Goal: Download file/media

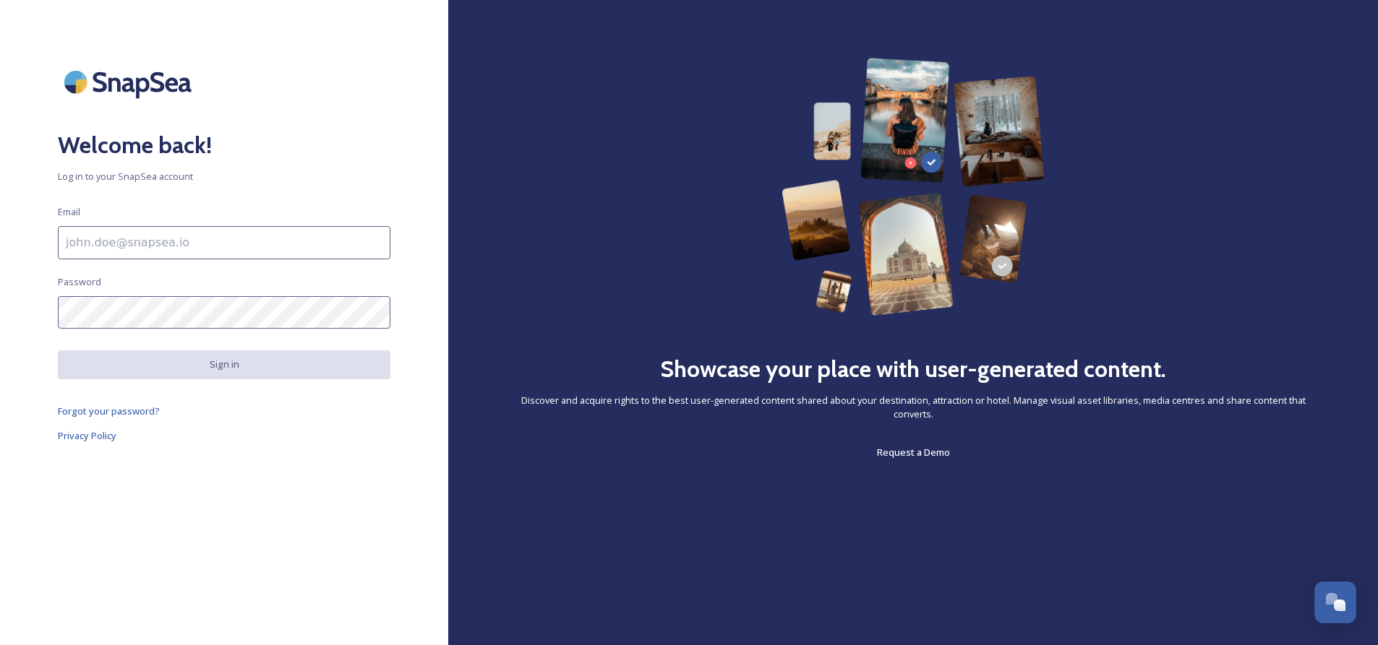
click at [140, 238] on input at bounding box center [224, 242] width 332 height 33
type input "[EMAIL_ADDRESS][DOMAIN_NAME]"
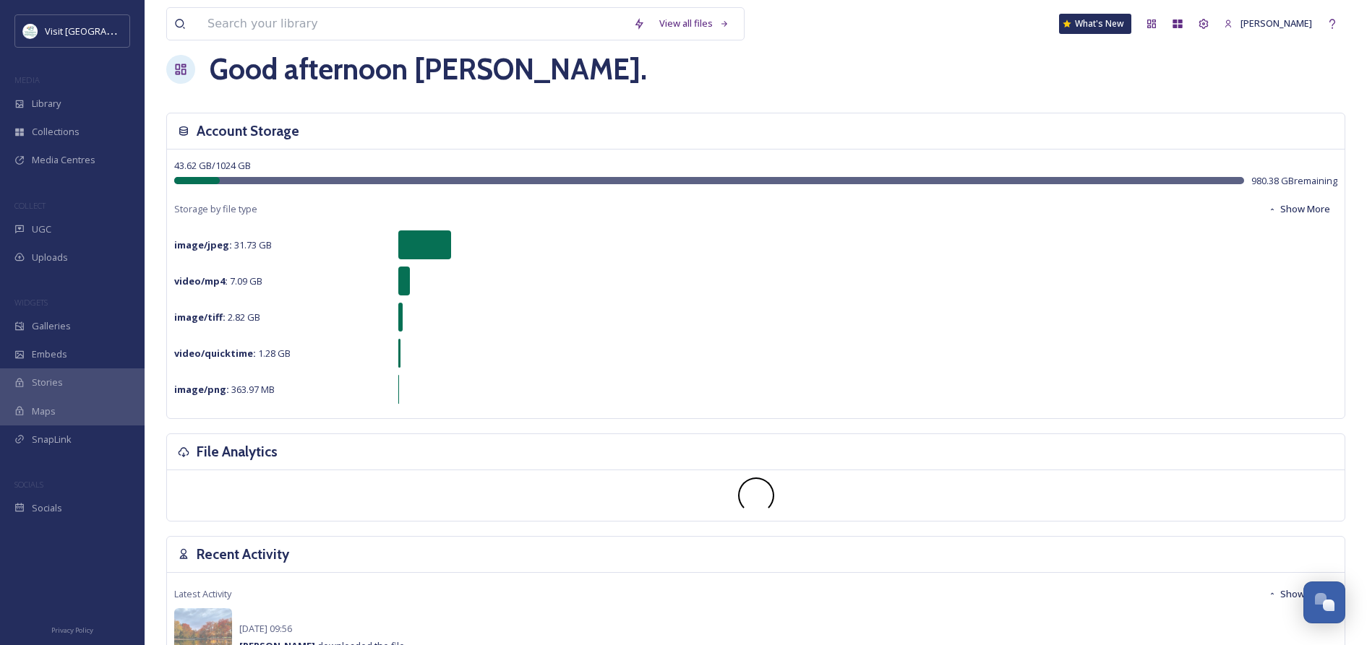
scroll to position [23, 0]
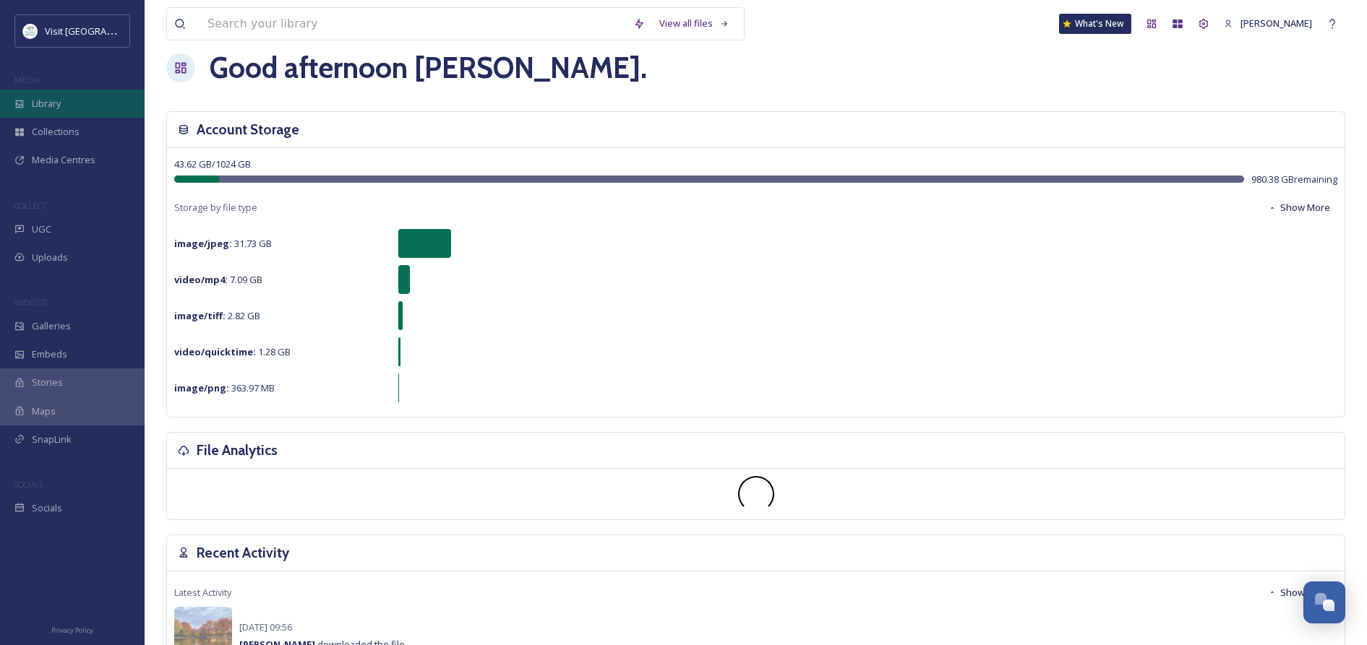
click at [56, 108] on span "Library" at bounding box center [46, 104] width 29 height 14
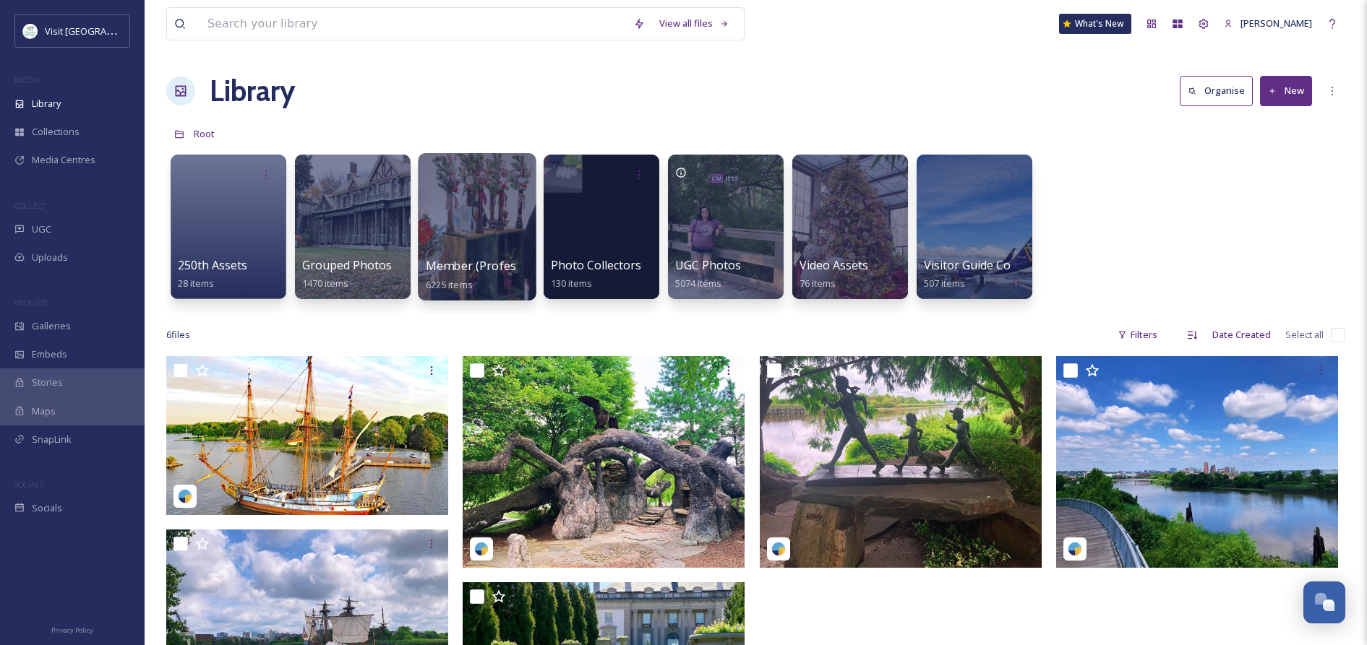
click at [445, 262] on span "Member (Professional)" at bounding box center [489, 266] width 127 height 16
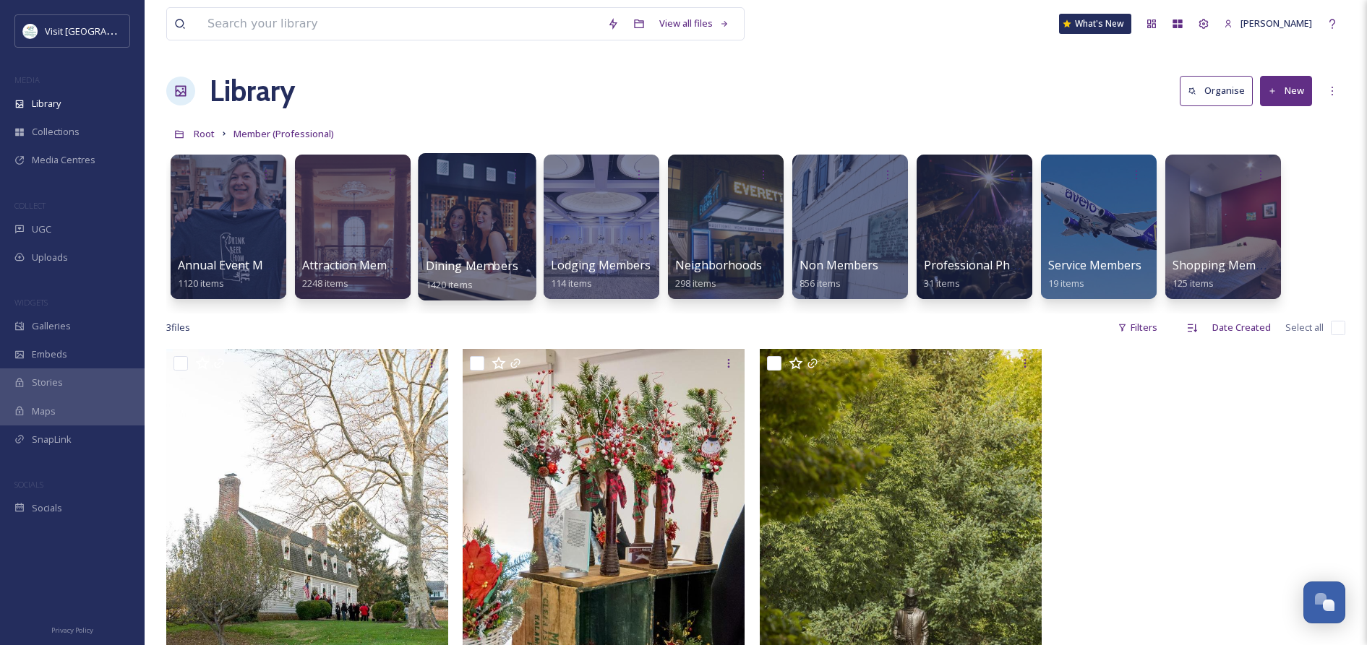
click at [487, 249] on div at bounding box center [477, 226] width 118 height 147
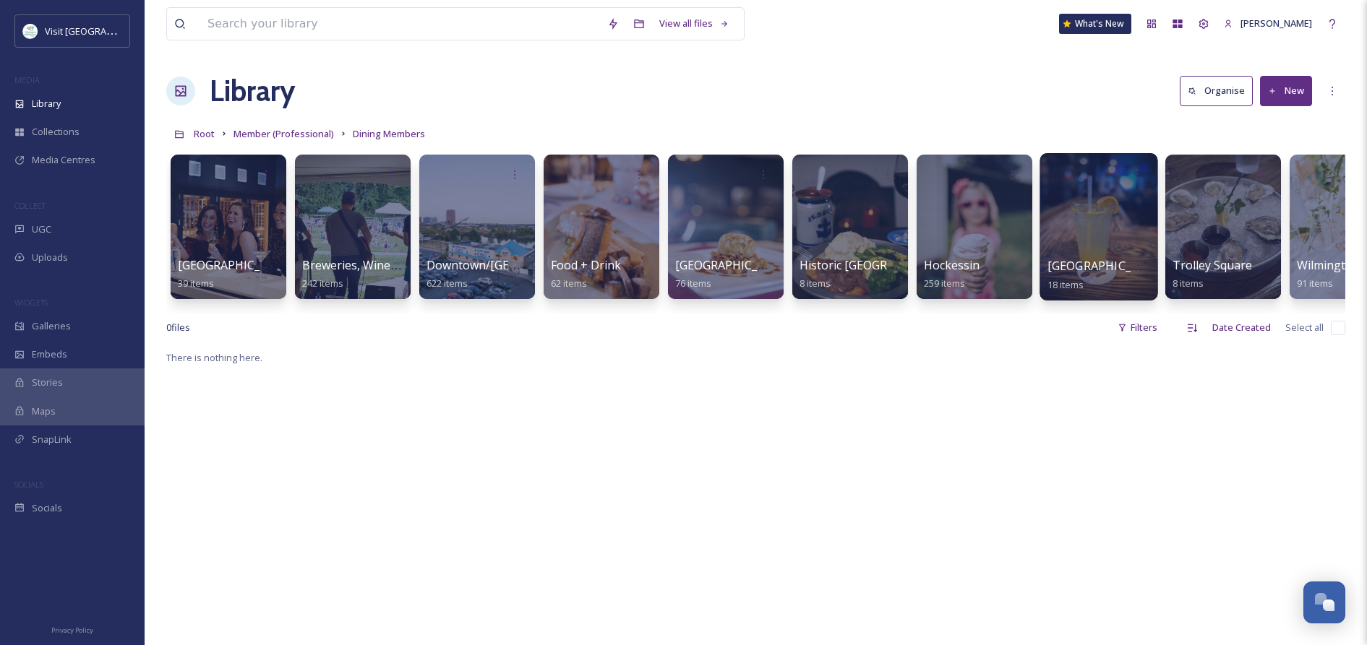
click at [1068, 233] on div at bounding box center [1098, 226] width 118 height 147
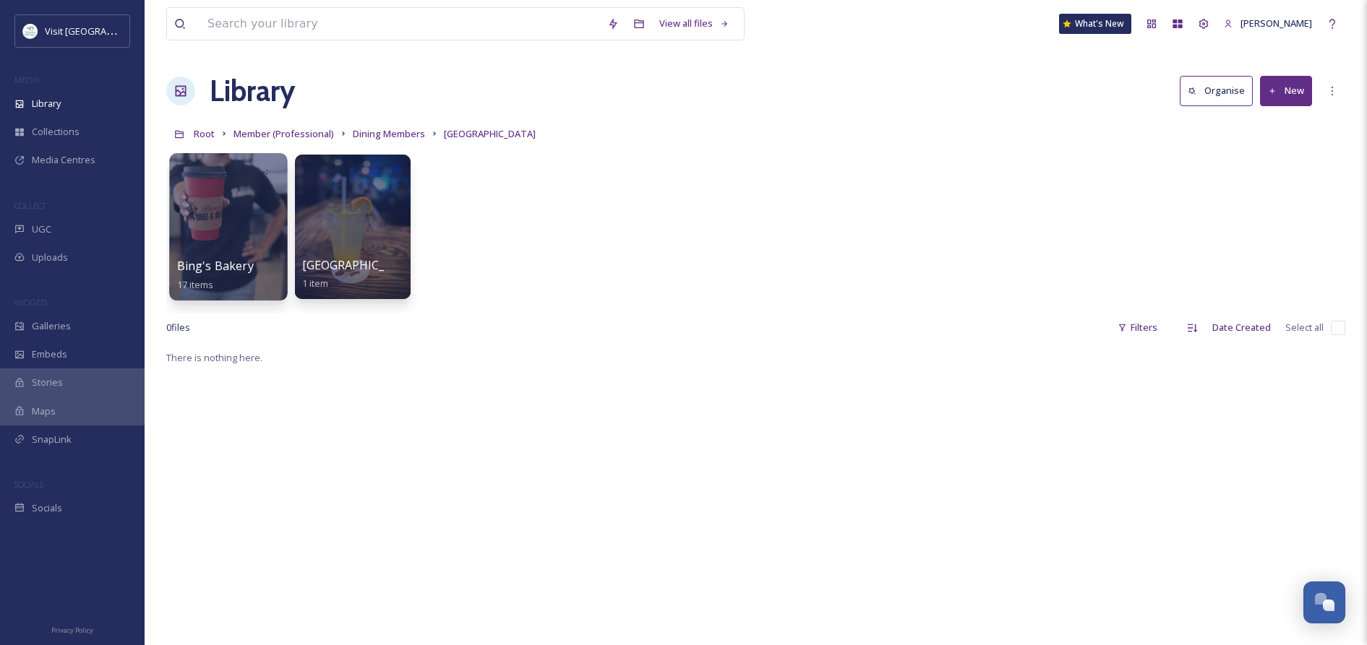
click at [245, 210] on div at bounding box center [228, 226] width 118 height 147
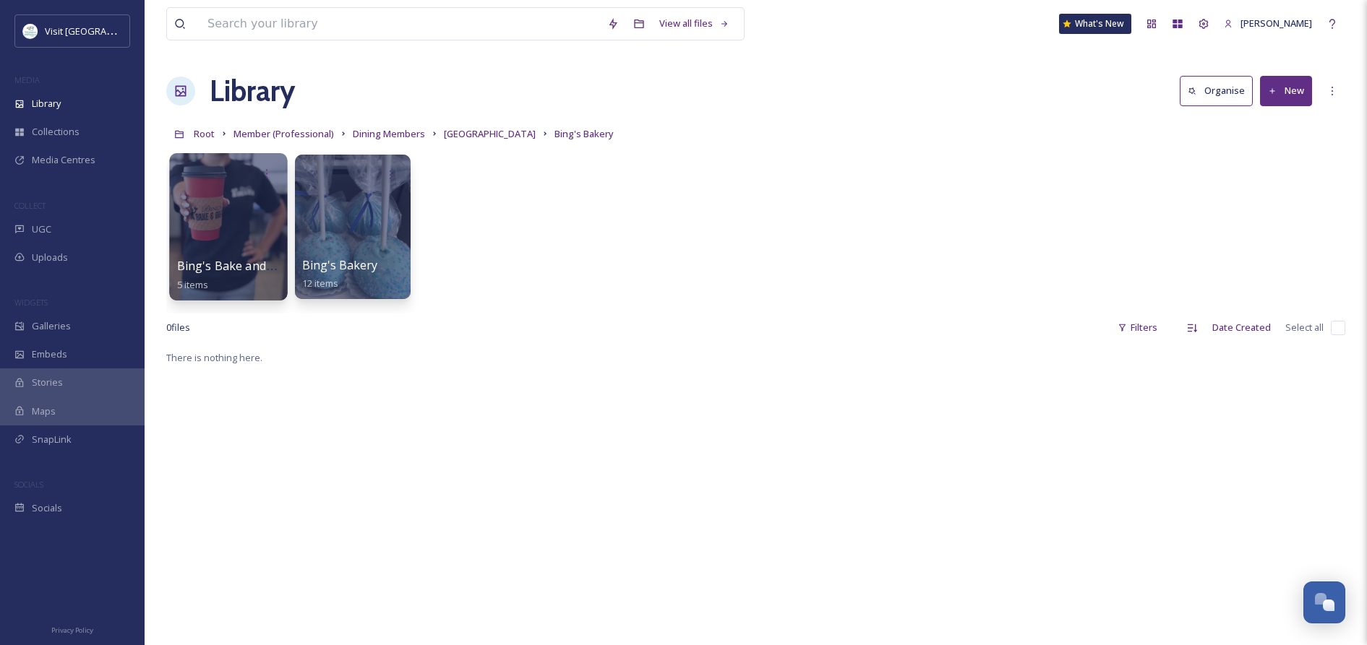
click at [238, 223] on div at bounding box center [228, 226] width 118 height 147
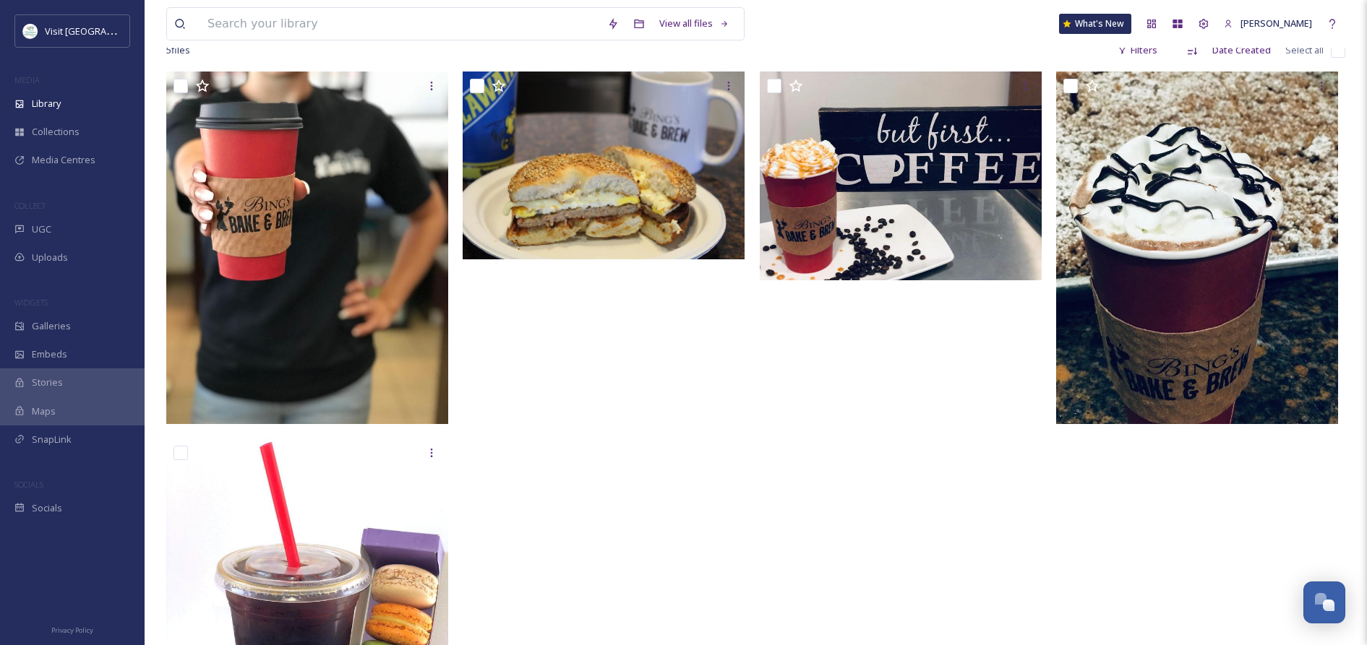
scroll to position [87, 0]
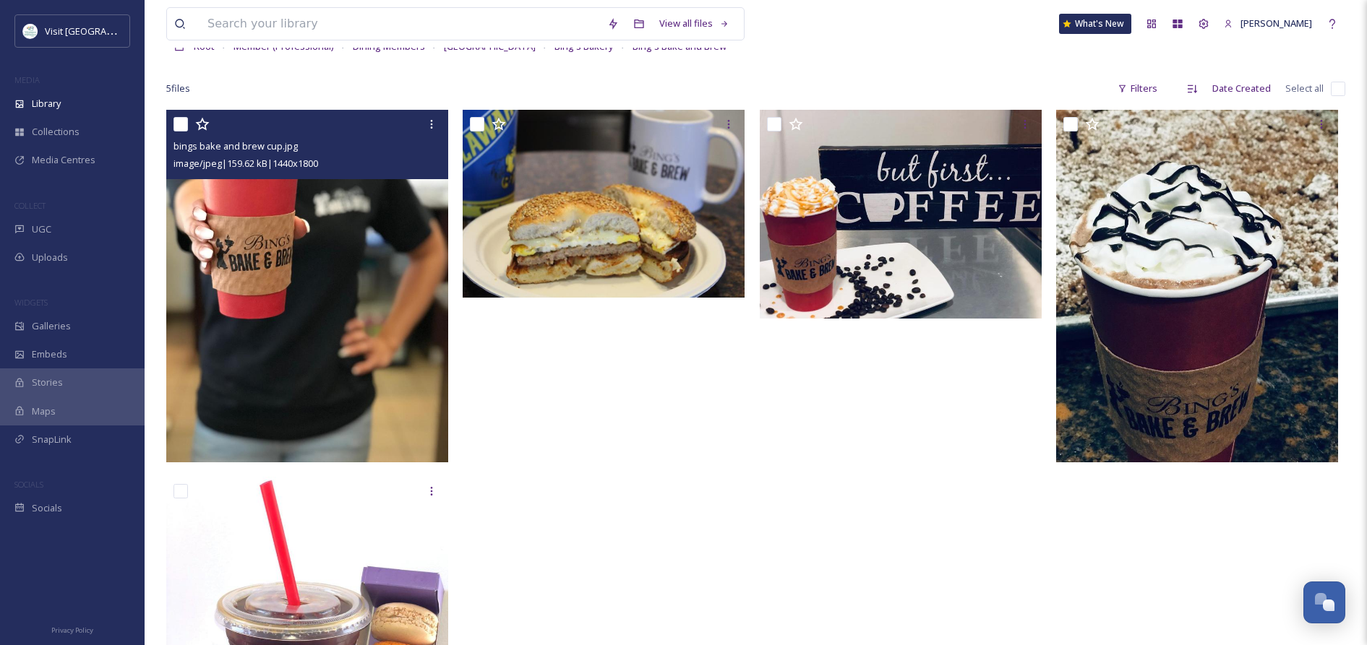
click at [304, 244] on img at bounding box center [307, 286] width 282 height 353
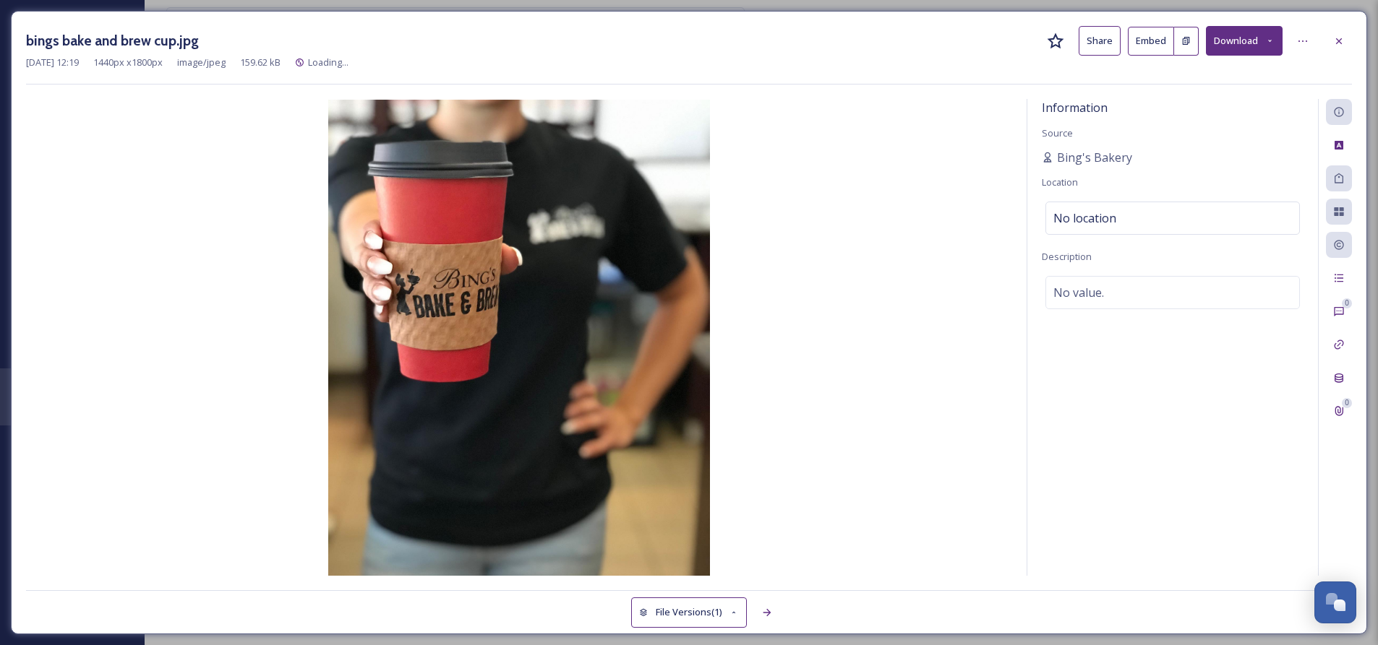
click at [1269, 36] on icon at bounding box center [1269, 40] width 9 height 9
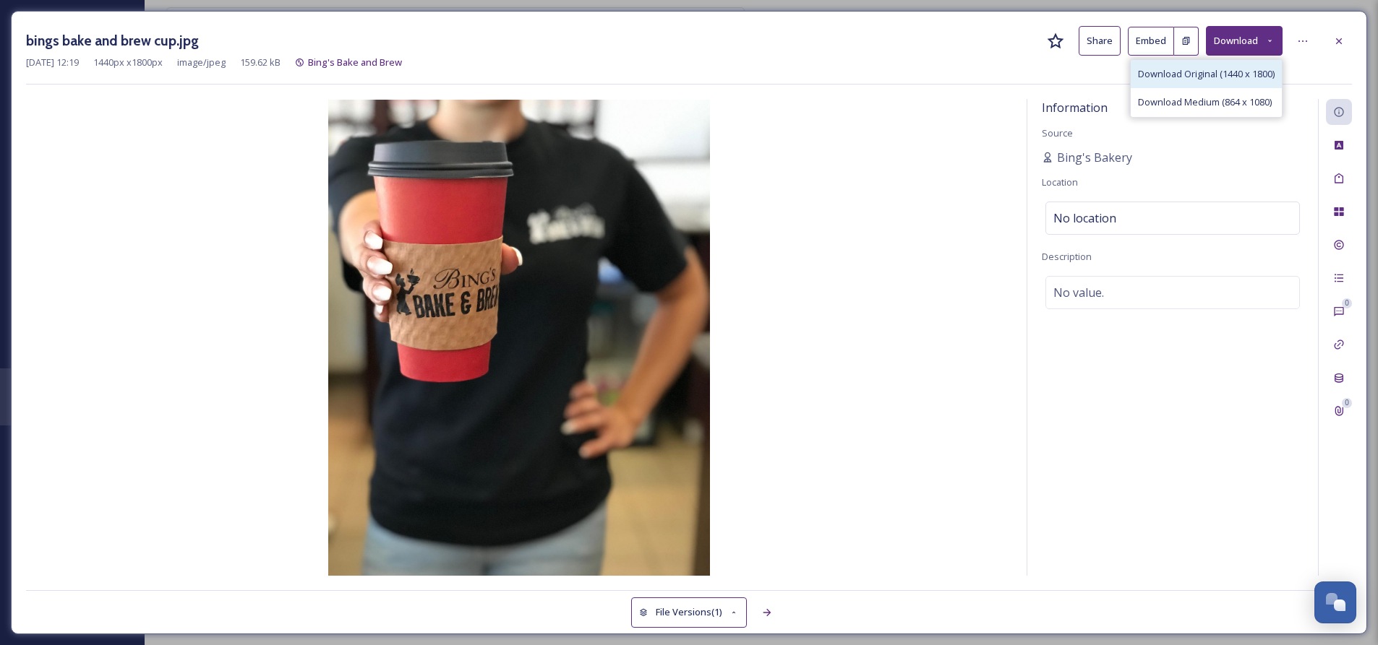
click at [1161, 72] on span "Download Original (1440 x 1800)" at bounding box center [1206, 74] width 137 height 14
click at [1336, 40] on icon at bounding box center [1339, 41] width 12 height 12
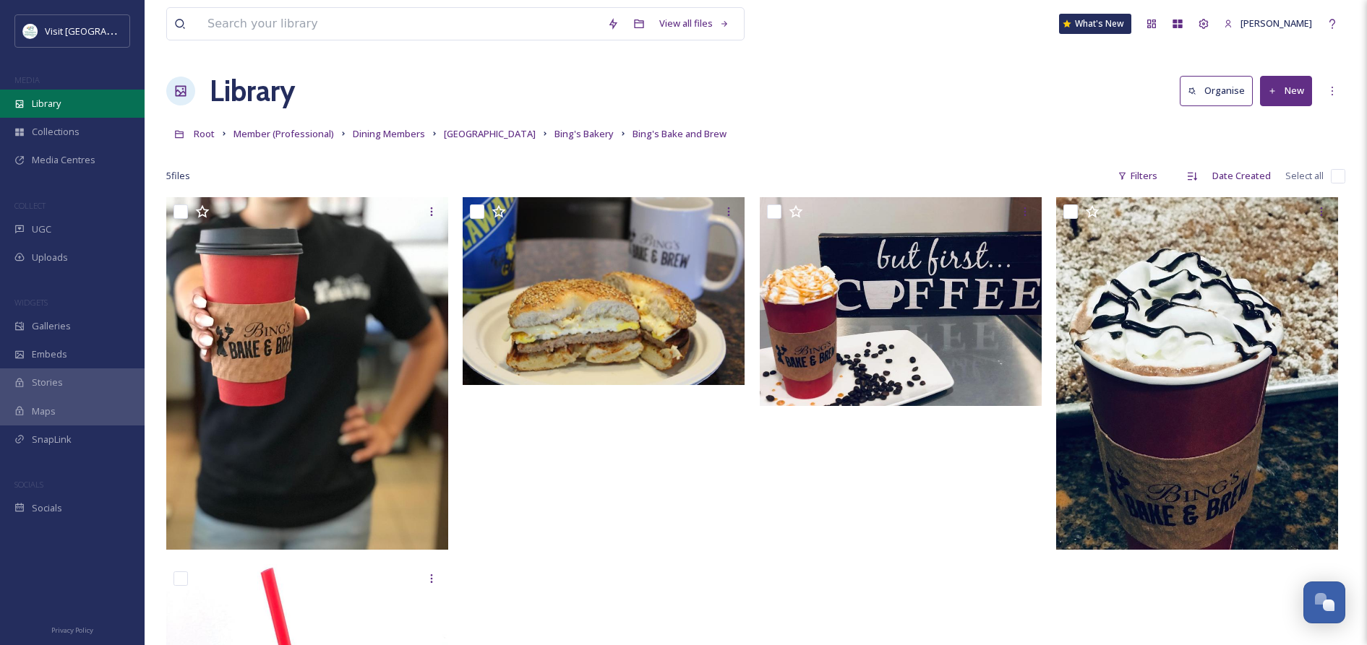
click at [53, 101] on span "Library" at bounding box center [46, 104] width 29 height 14
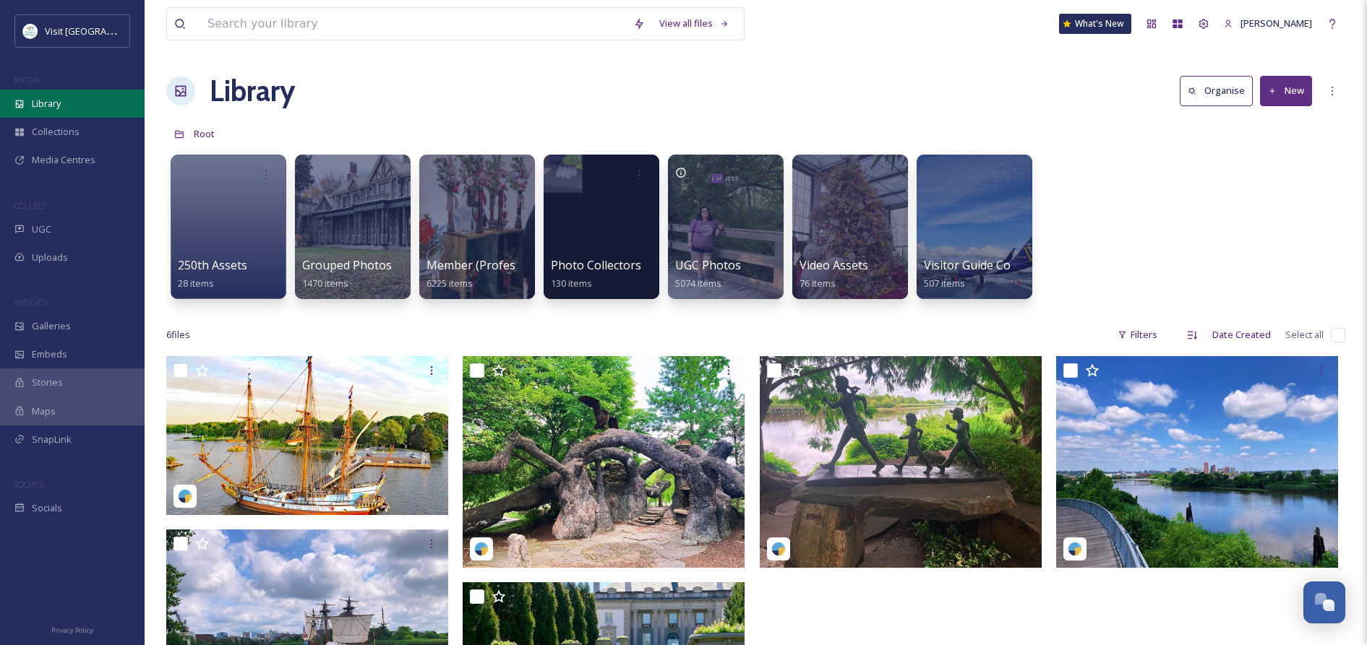
click at [58, 102] on span "Library" at bounding box center [46, 104] width 29 height 14
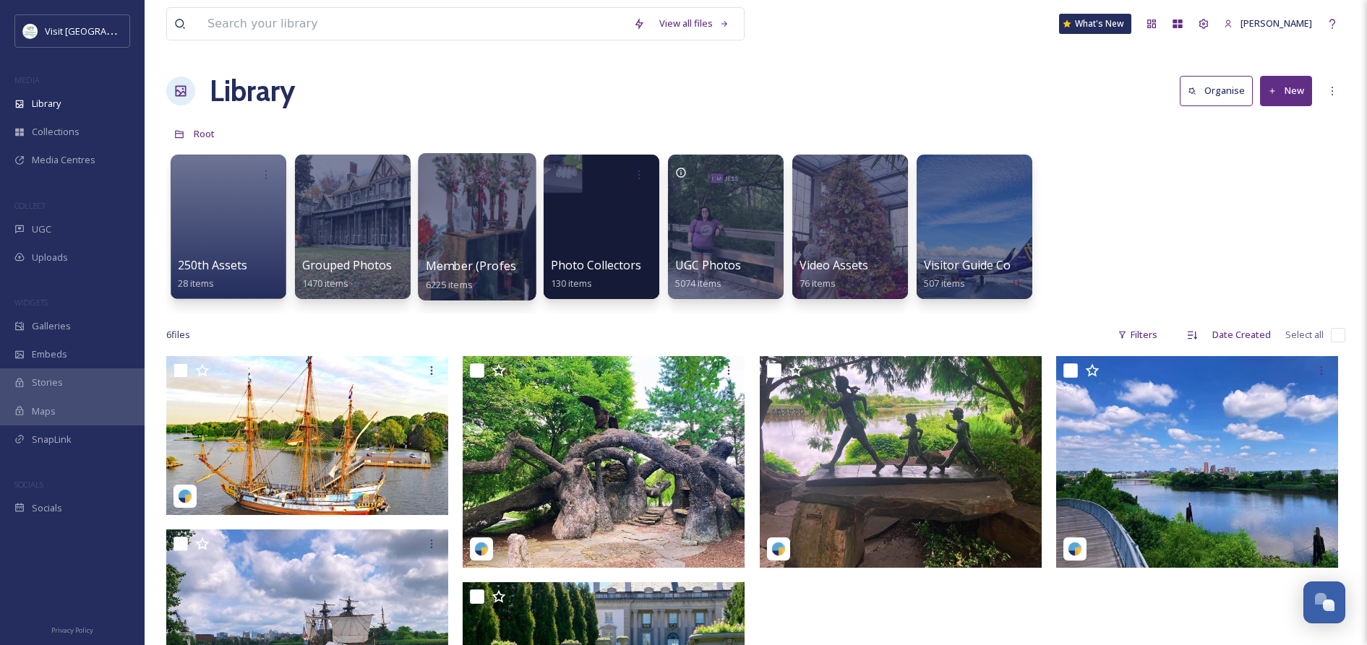
click at [464, 272] on span "Member (Professional)" at bounding box center [489, 266] width 127 height 16
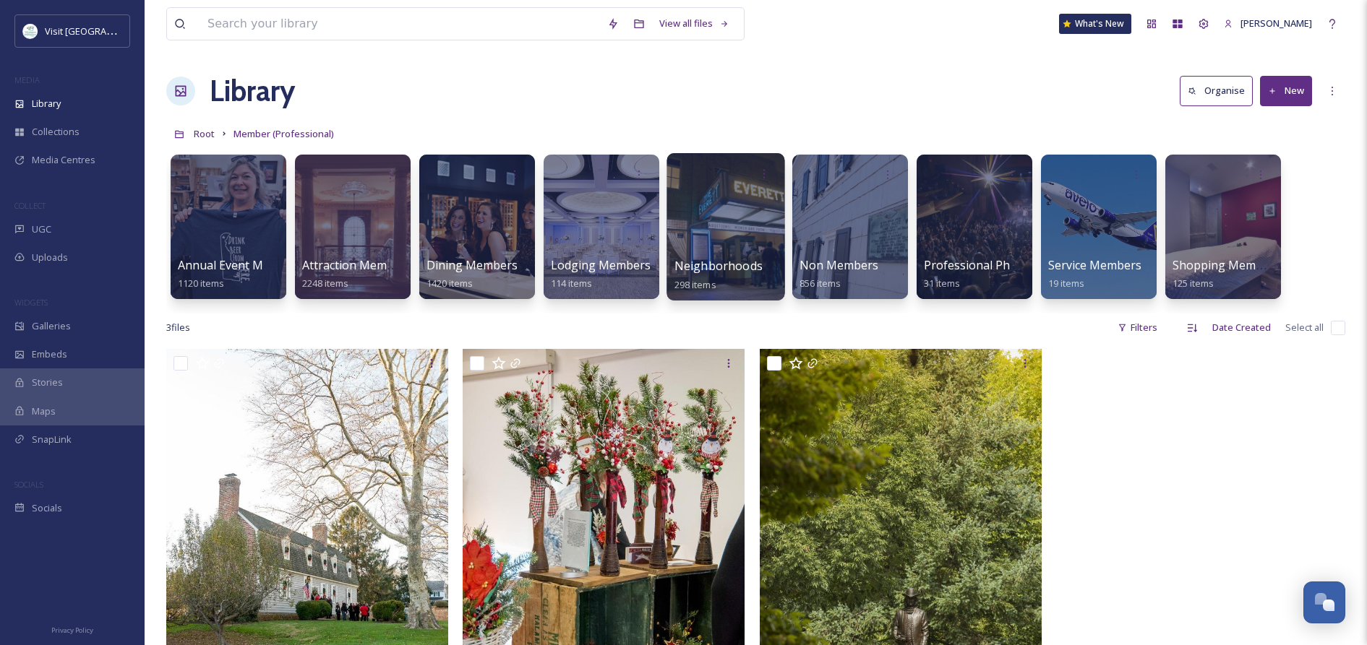
click at [720, 226] on div at bounding box center [725, 226] width 118 height 147
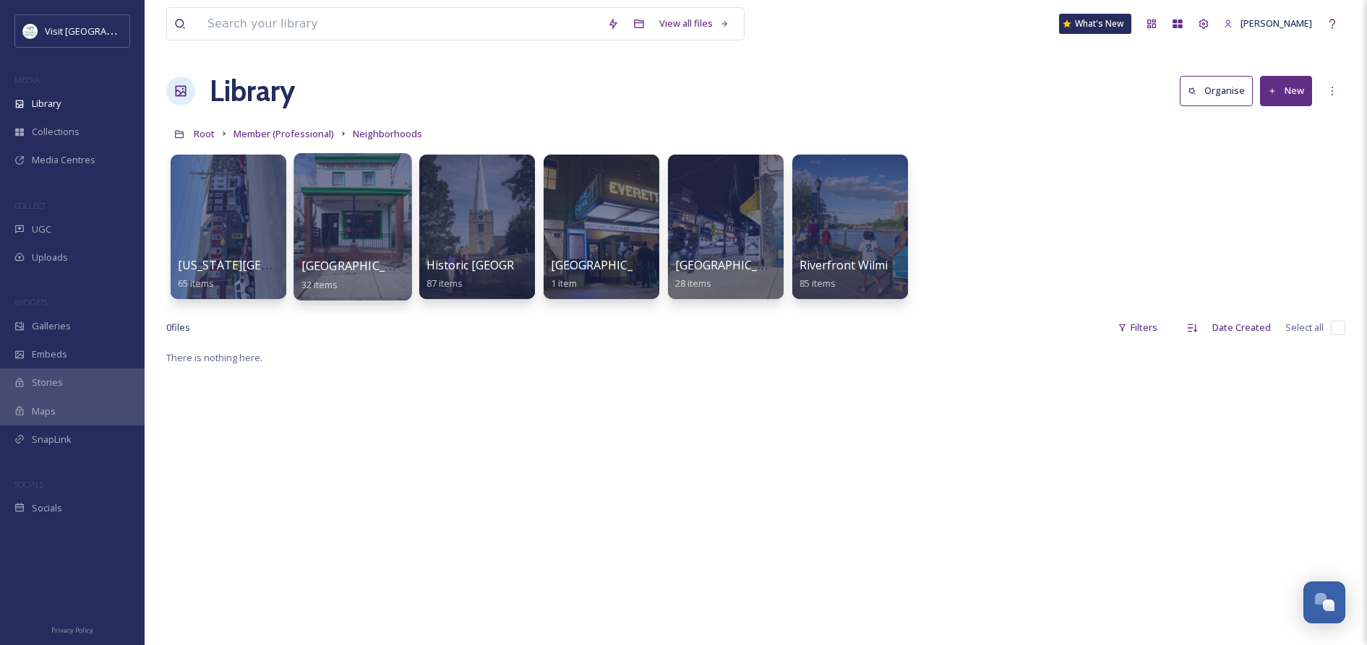
click at [335, 232] on div at bounding box center [352, 226] width 118 height 147
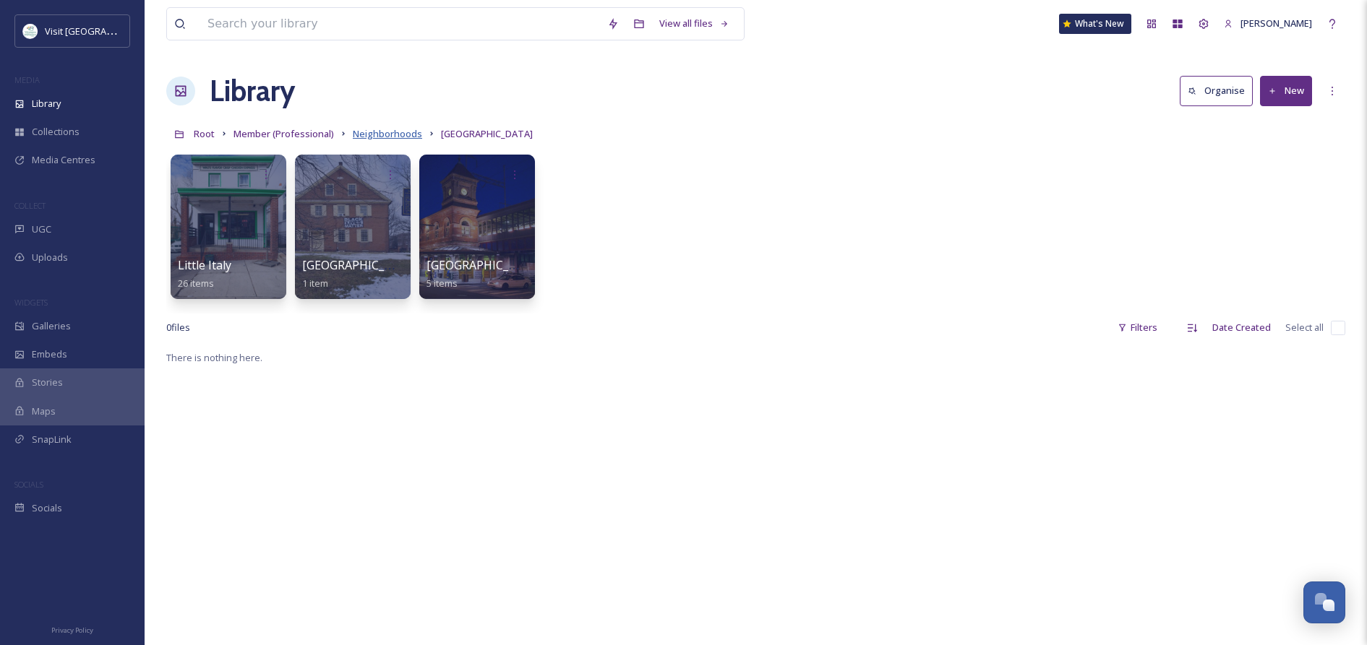
click at [370, 134] on span "Neighborhoods" at bounding box center [387, 133] width 69 height 13
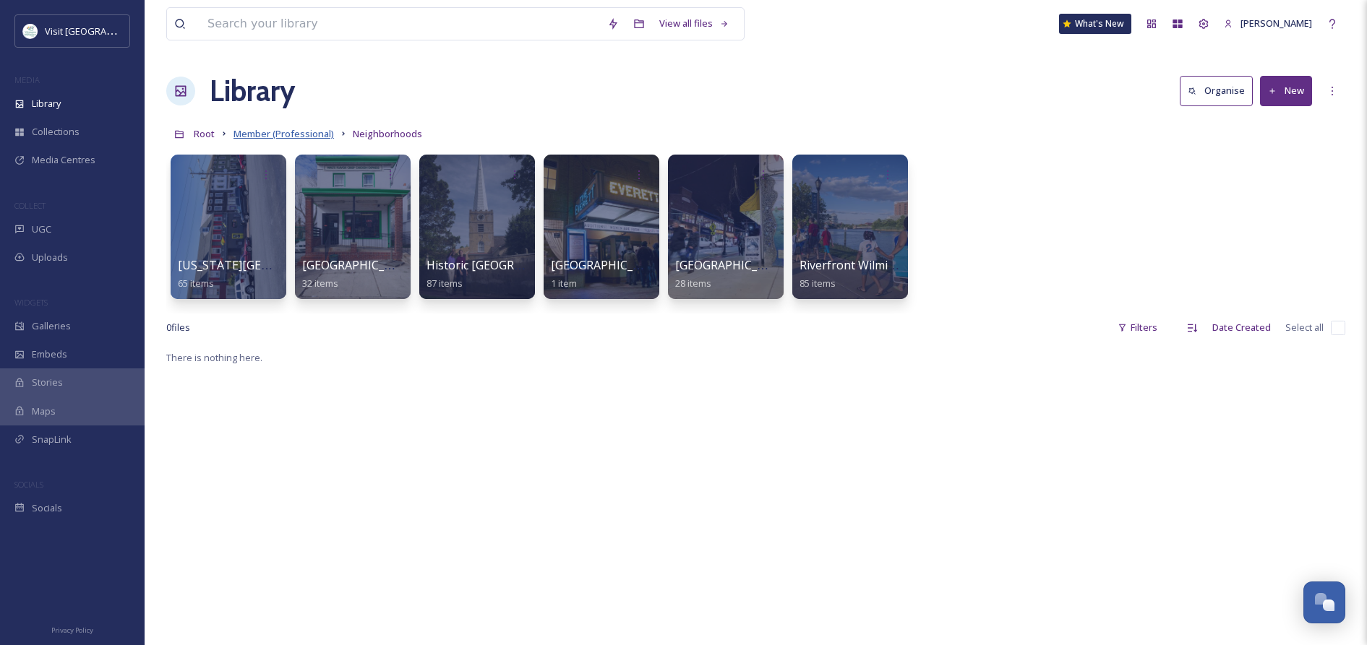
click at [270, 131] on span "Member (Professional)" at bounding box center [283, 133] width 100 height 13
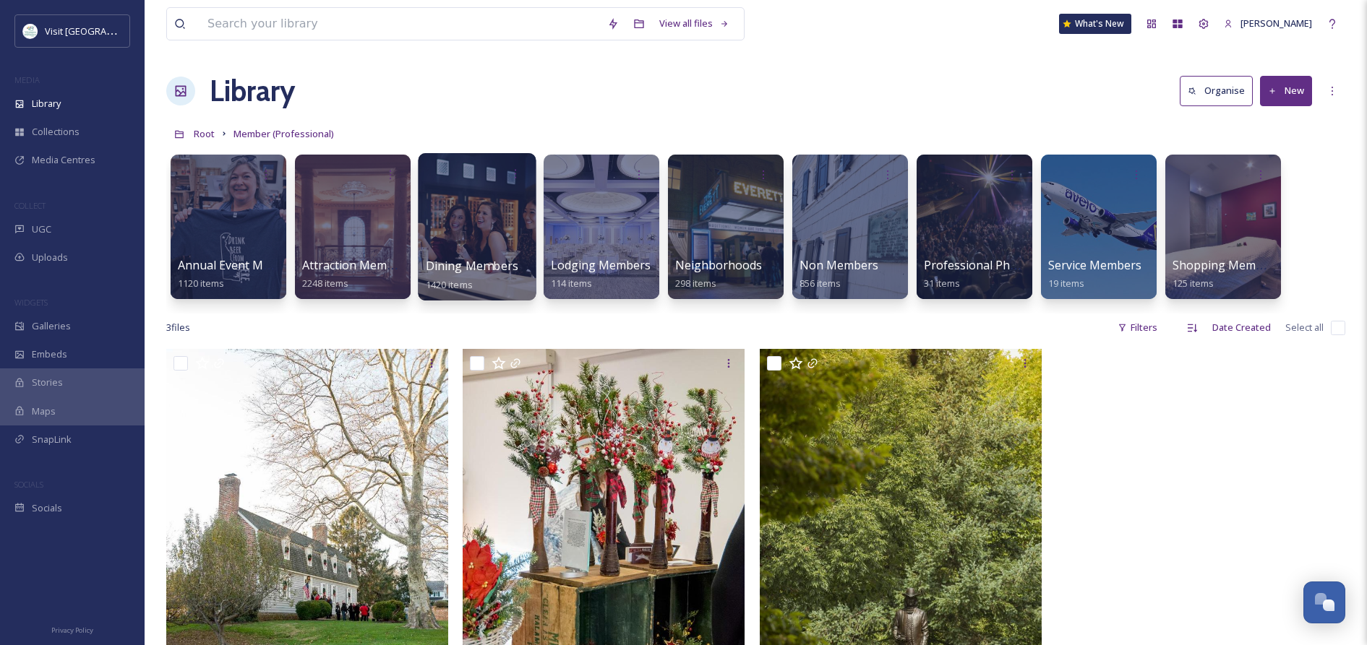
click at [507, 253] on div at bounding box center [477, 226] width 118 height 147
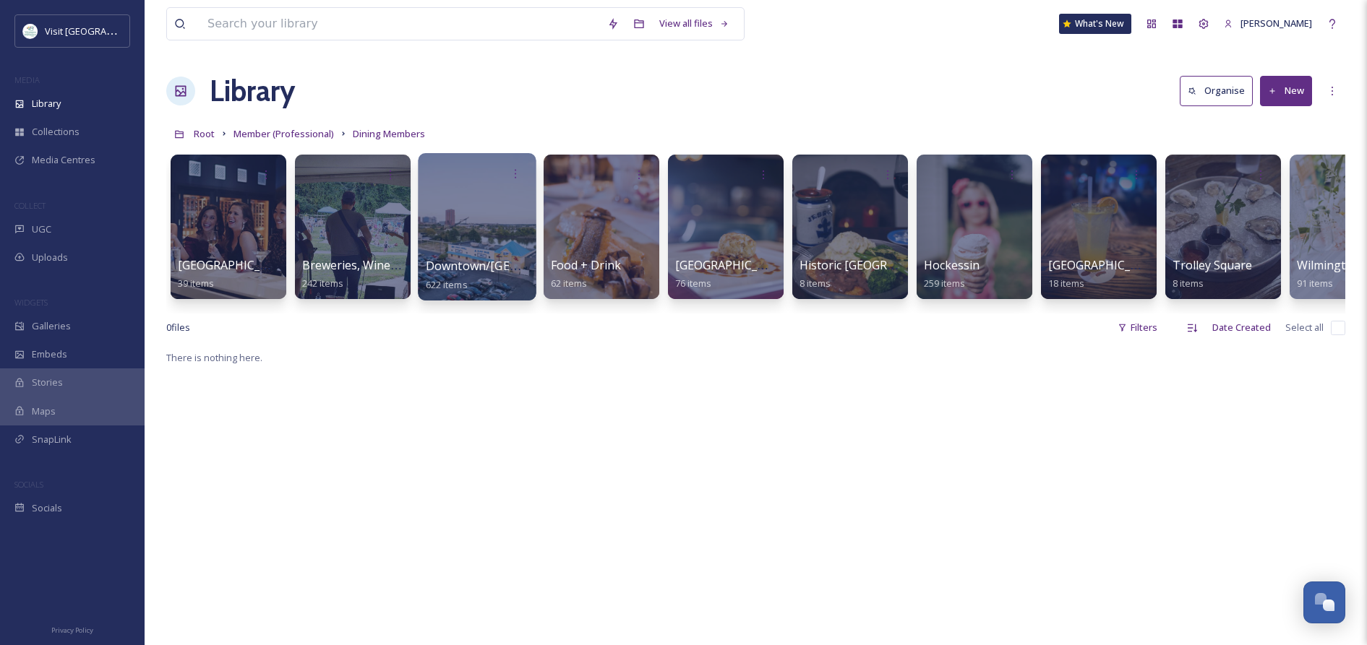
click at [464, 258] on div "Downtown/Riverfront 622 items" at bounding box center [477, 275] width 103 height 36
click at [475, 266] on span "Downtown/[GEOGRAPHIC_DATA]" at bounding box center [518, 266] width 184 height 16
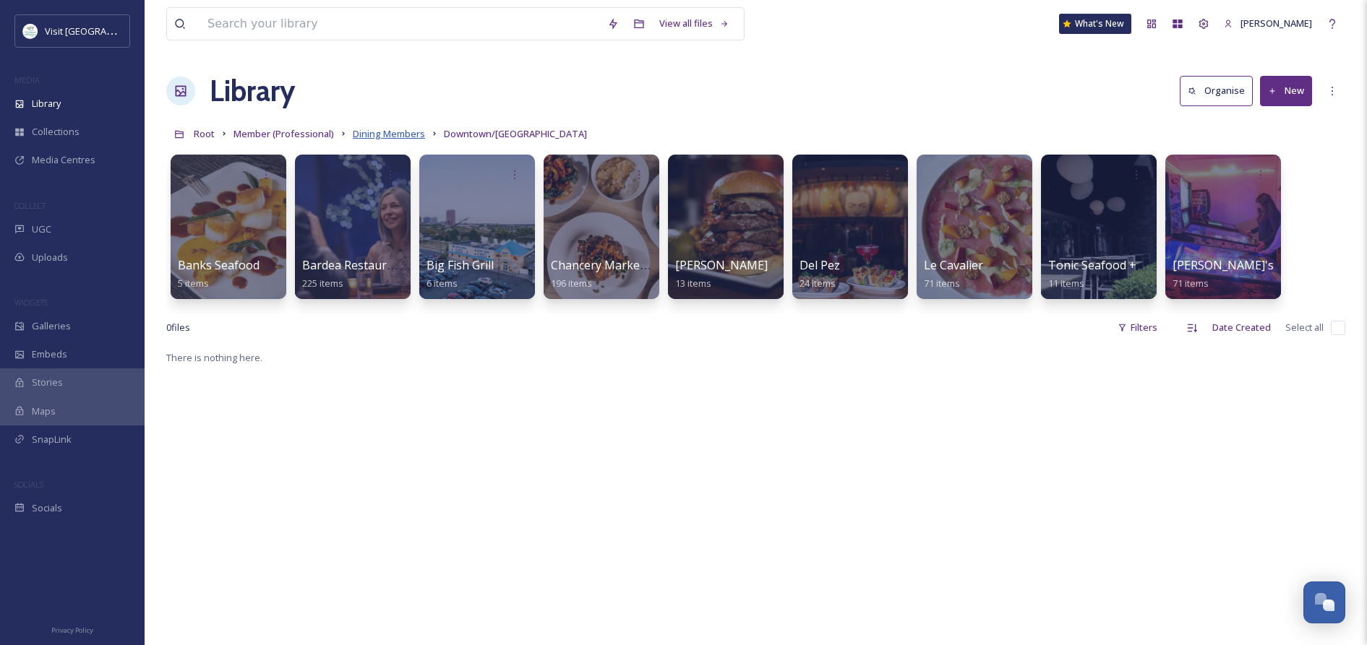
click at [398, 134] on span "Dining Members" at bounding box center [389, 133] width 72 height 13
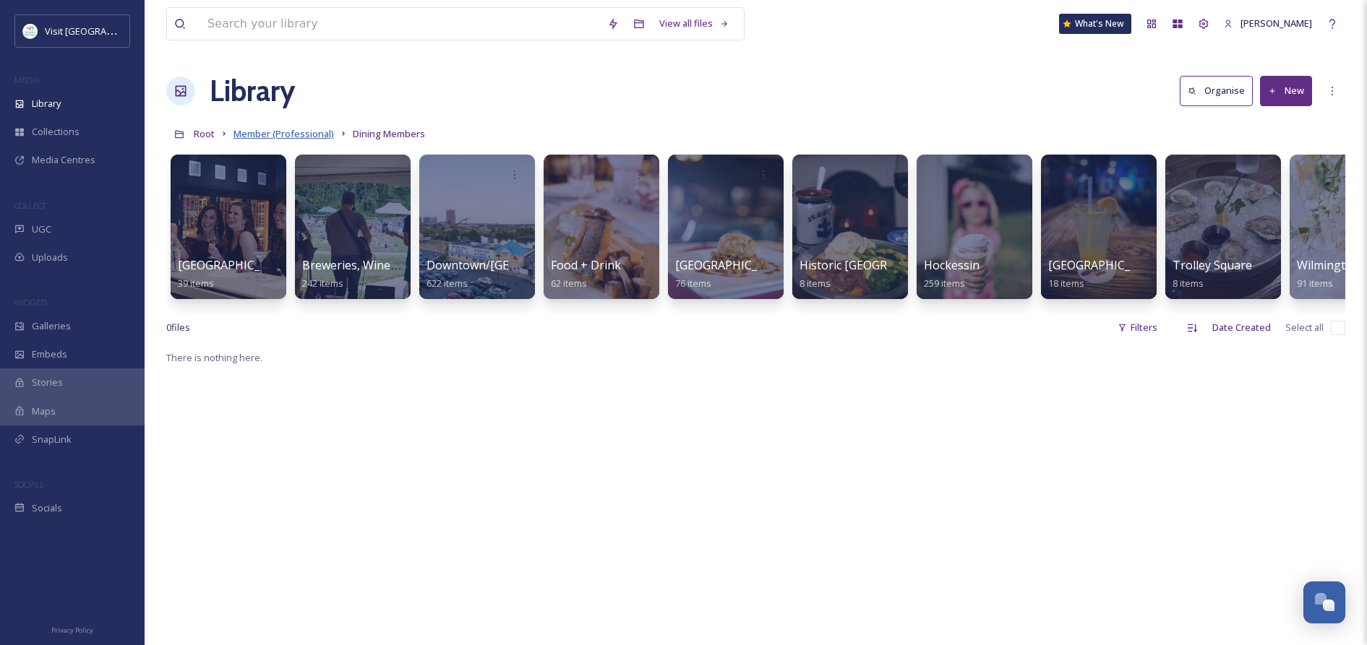
click at [304, 133] on span "Member (Professional)" at bounding box center [283, 133] width 100 height 13
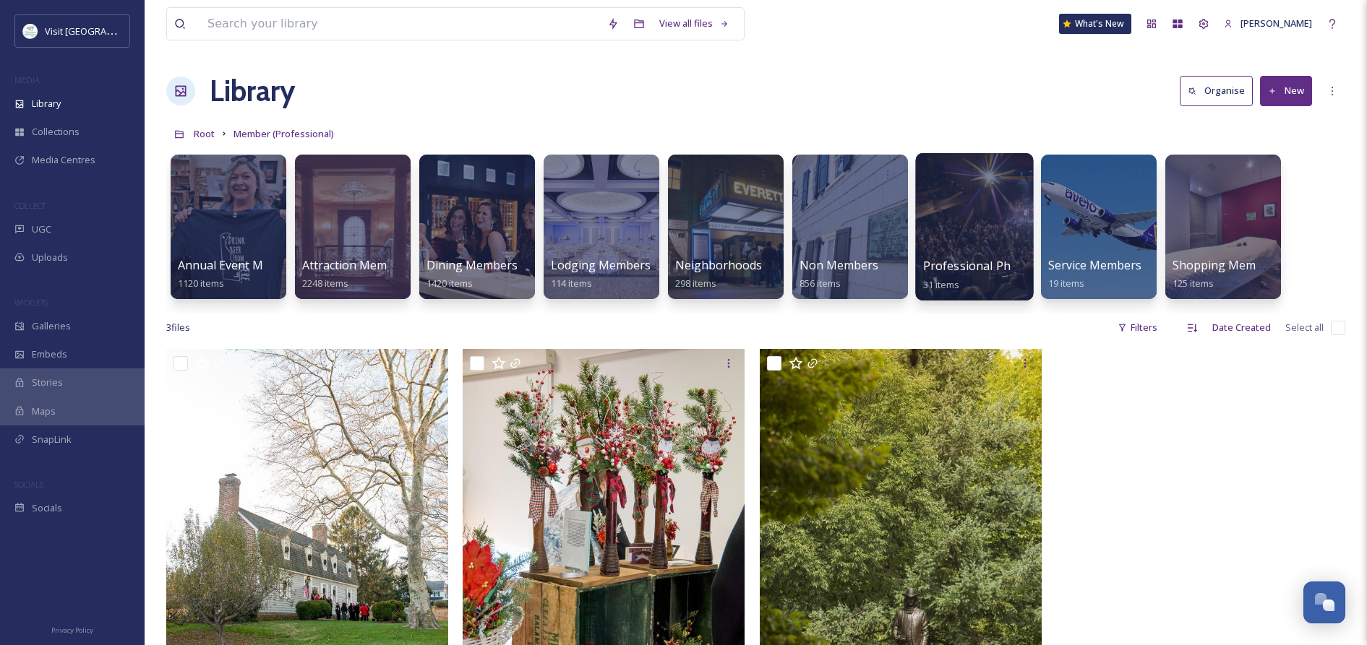
click at [972, 244] on div at bounding box center [974, 226] width 118 height 147
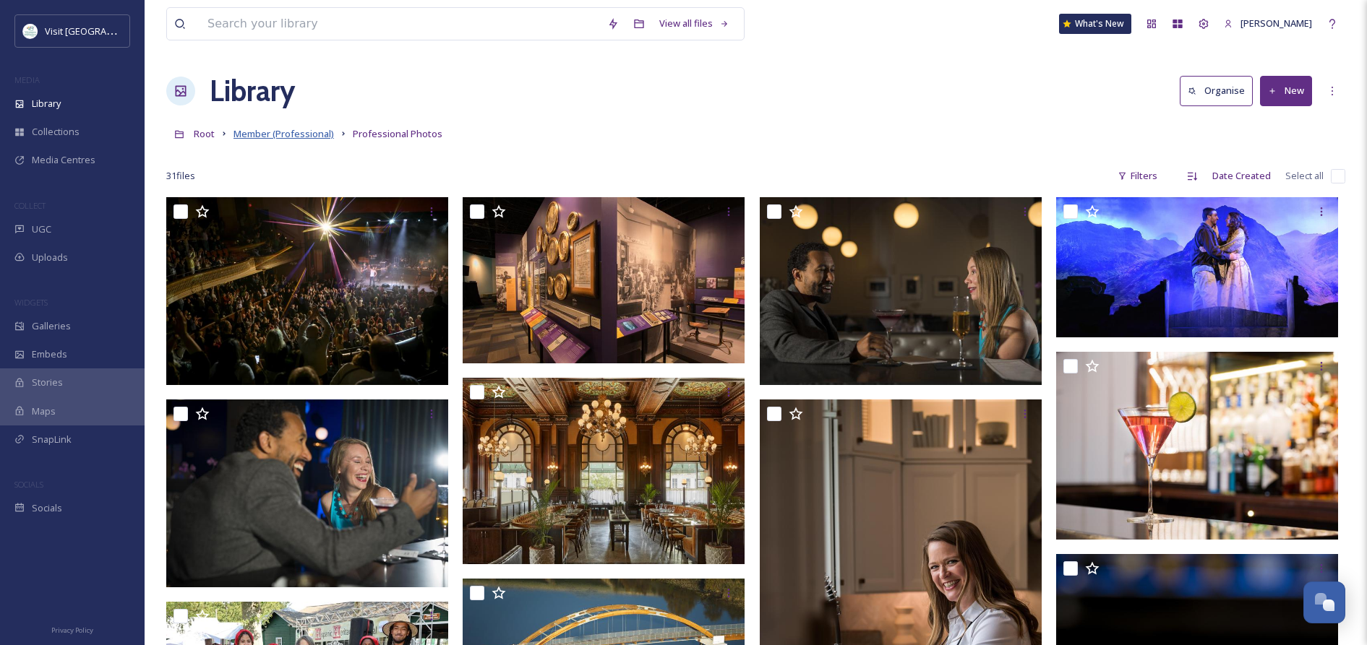
click at [273, 132] on span "Member (Professional)" at bounding box center [283, 133] width 100 height 13
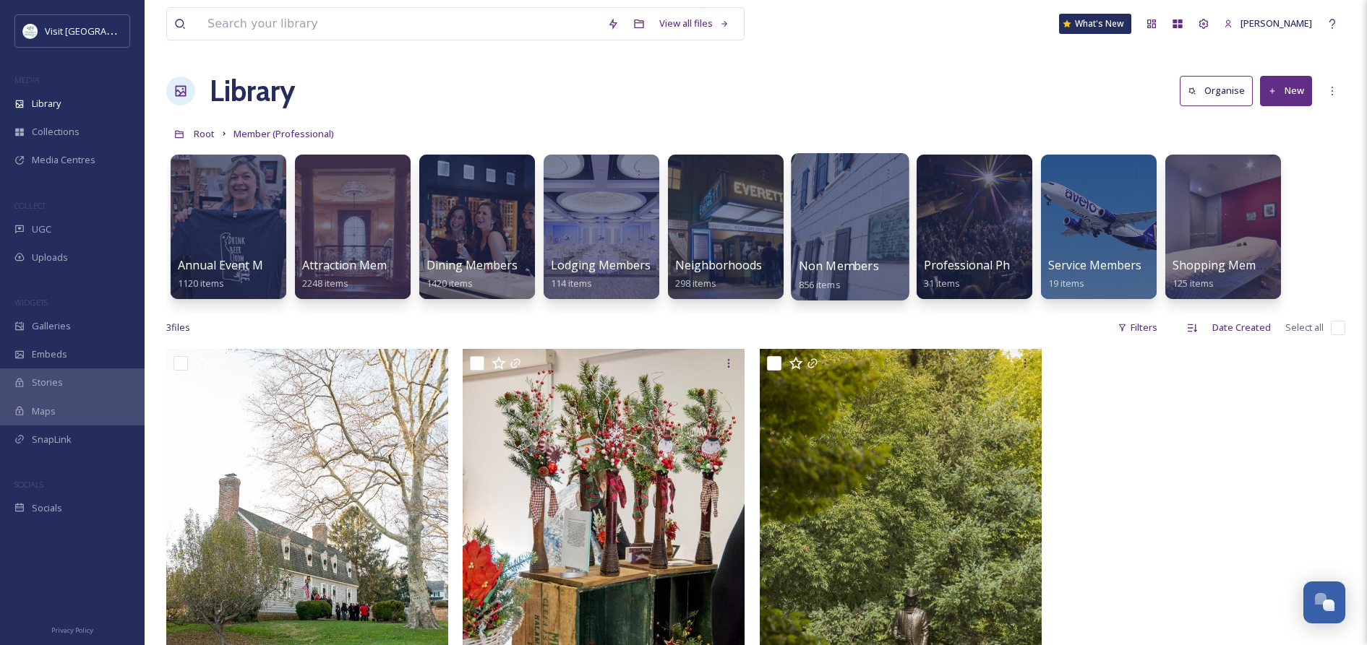
click at [841, 242] on div at bounding box center [850, 226] width 118 height 147
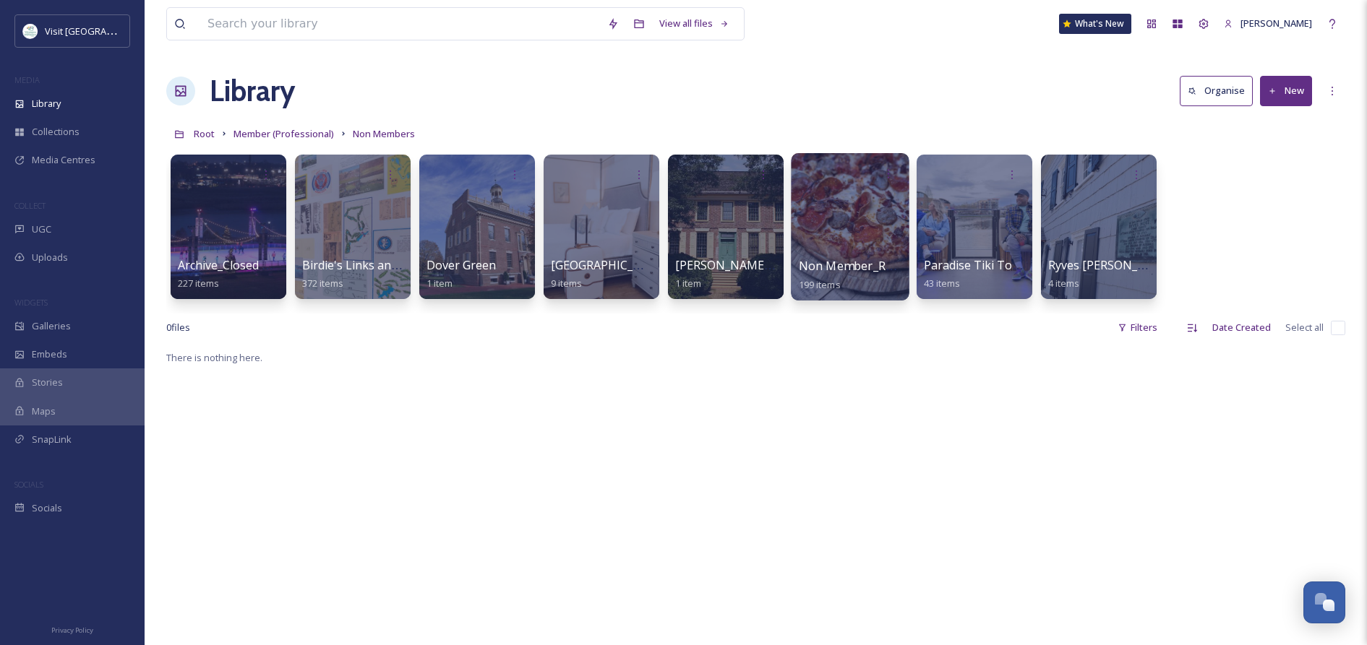
click at [854, 237] on div at bounding box center [850, 226] width 118 height 147
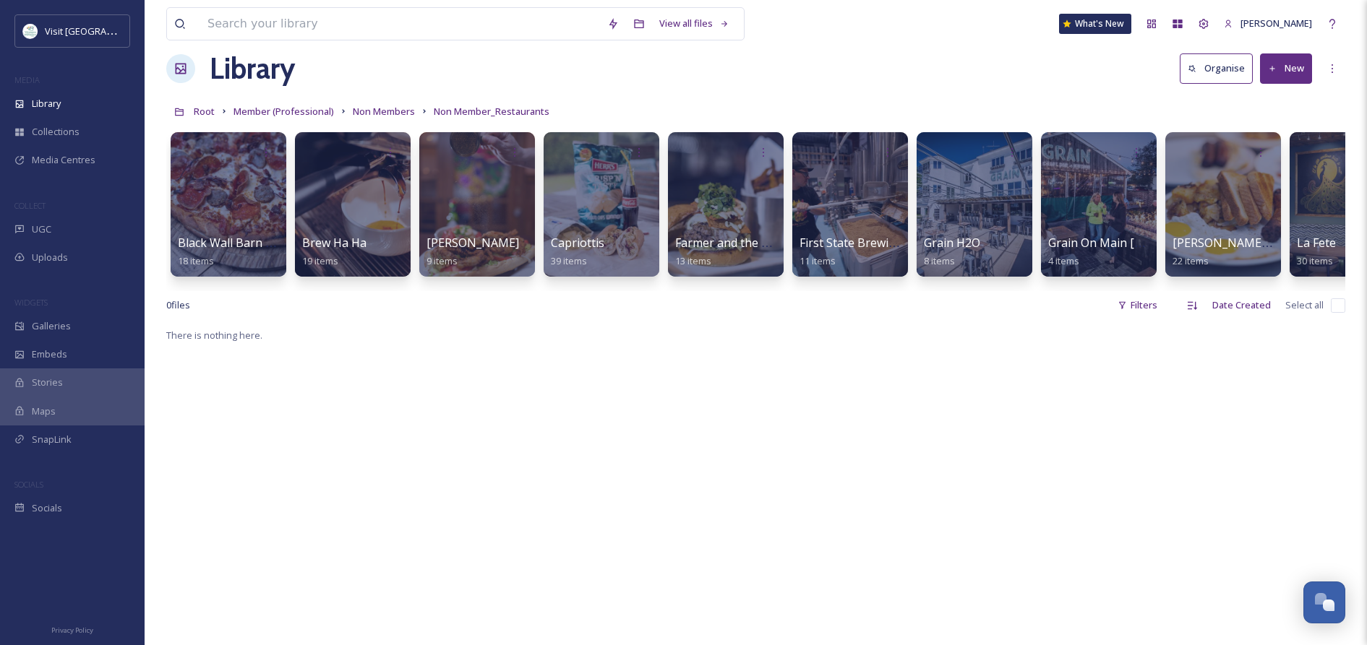
scroll to position [38, 0]
